Goal: Information Seeking & Learning: Learn about a topic

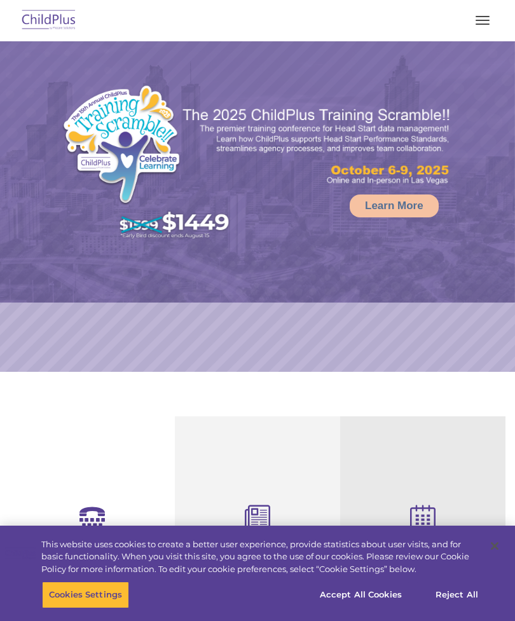
scroll to position [66, 0]
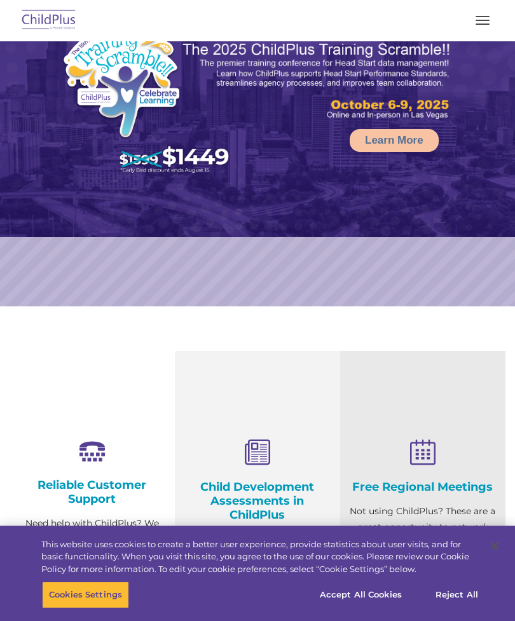
select select "MEDIUM"
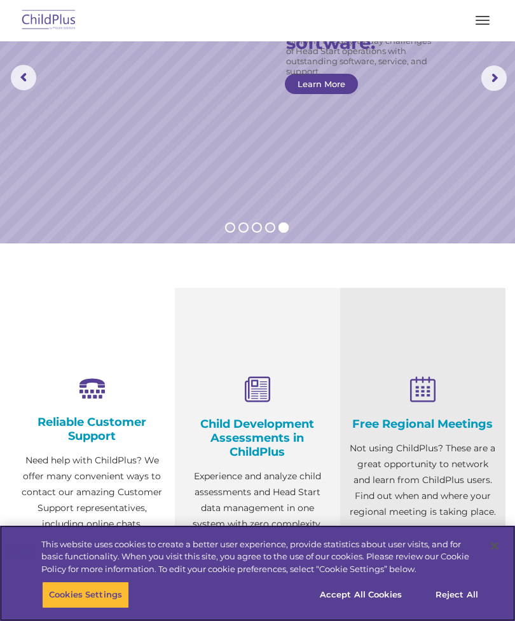
scroll to position [0, 0]
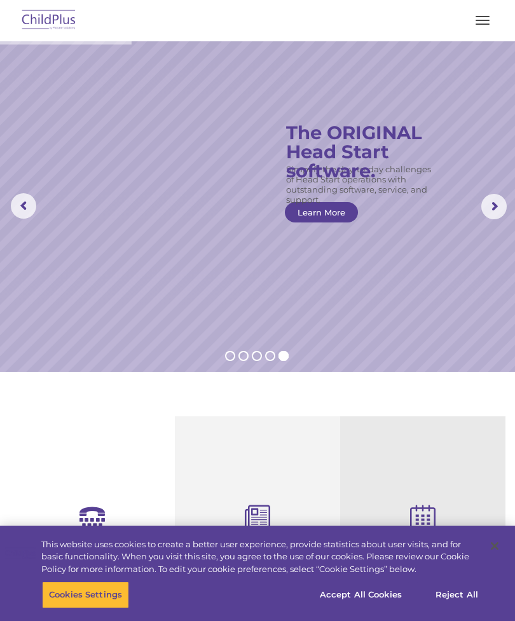
click at [53, 23] on img at bounding box center [49, 21] width 60 height 30
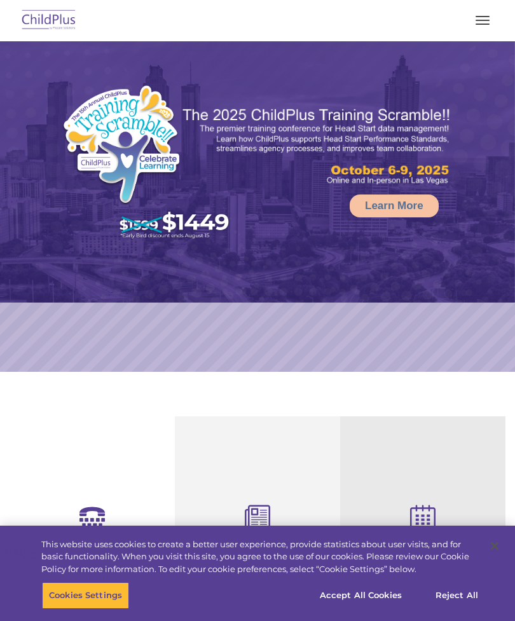
select select "MEDIUM"
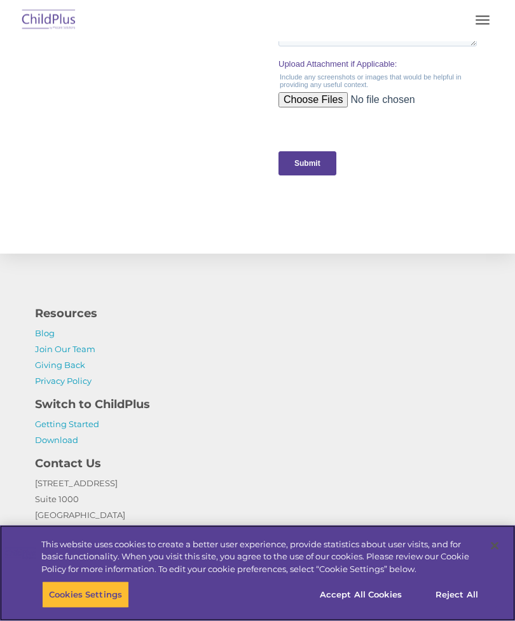
scroll to position [1429, 0]
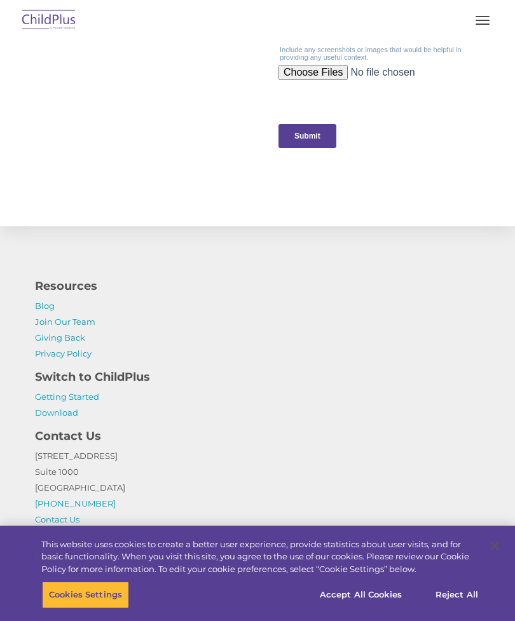
click at [83, 398] on link "Getting Started" at bounding box center [67, 397] width 64 height 10
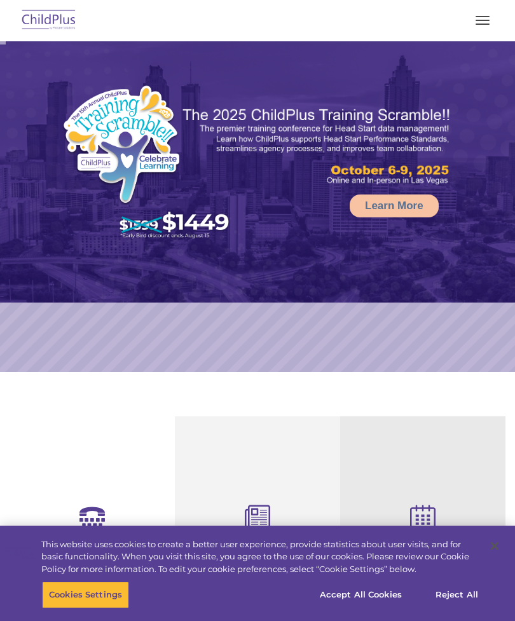
select select "MEDIUM"
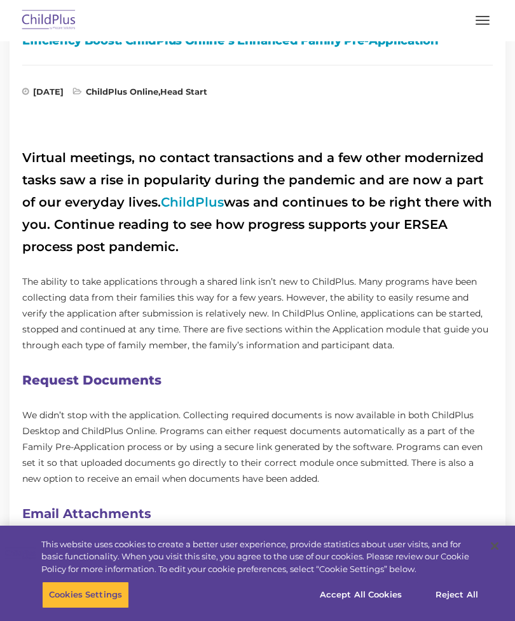
scroll to position [340, 0]
